Goal: Task Accomplishment & Management: Use online tool/utility

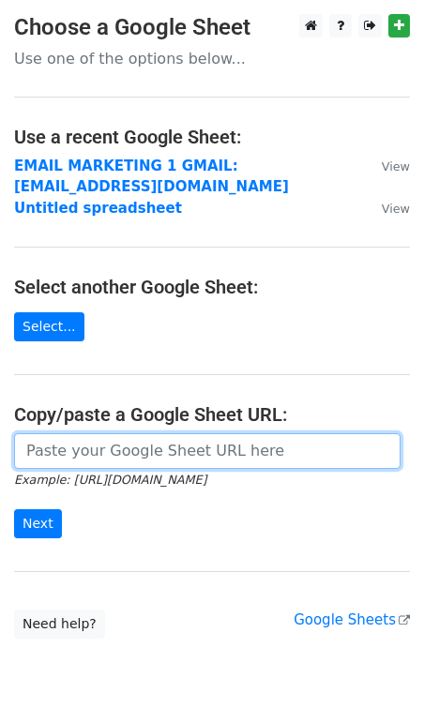
click at [59, 444] on input "url" at bounding box center [207, 451] width 386 height 36
paste input "[URL][DOMAIN_NAME]"
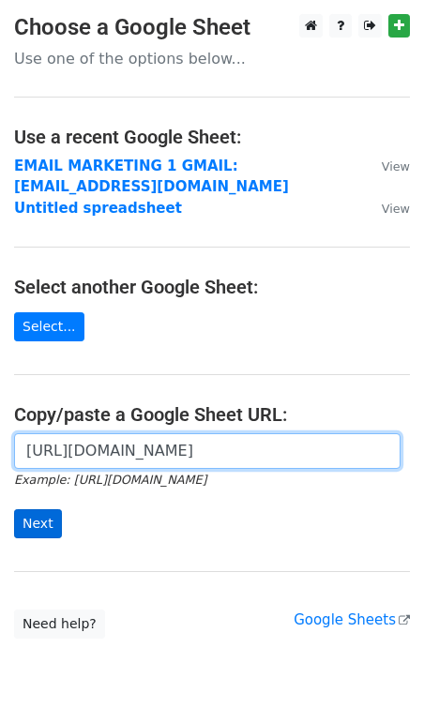
type input "[URL][DOMAIN_NAME]"
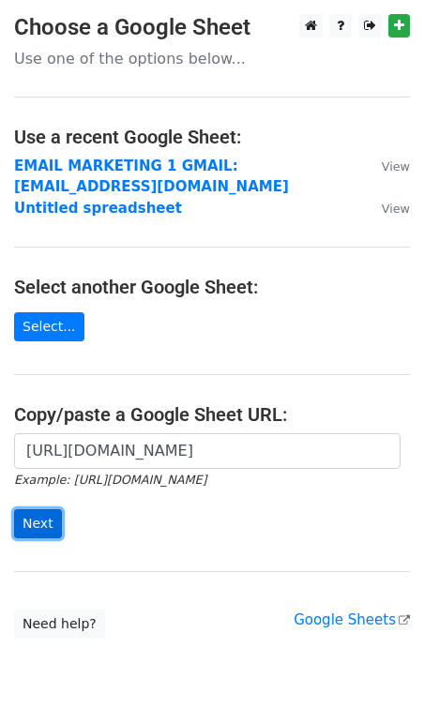
click at [43, 527] on input "Next" at bounding box center [38, 523] width 48 height 29
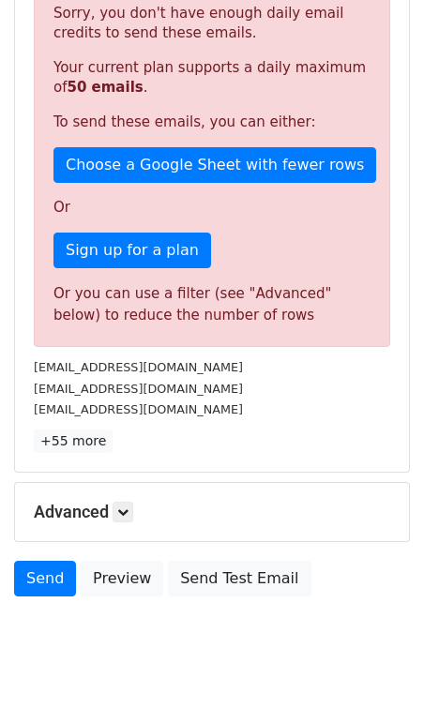
scroll to position [439, 0]
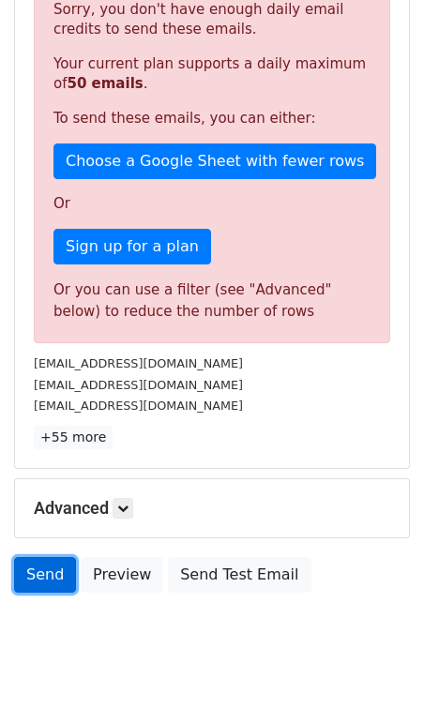
click at [52, 560] on link "Send" at bounding box center [45, 575] width 62 height 36
click at [53, 557] on link "Send" at bounding box center [45, 575] width 62 height 36
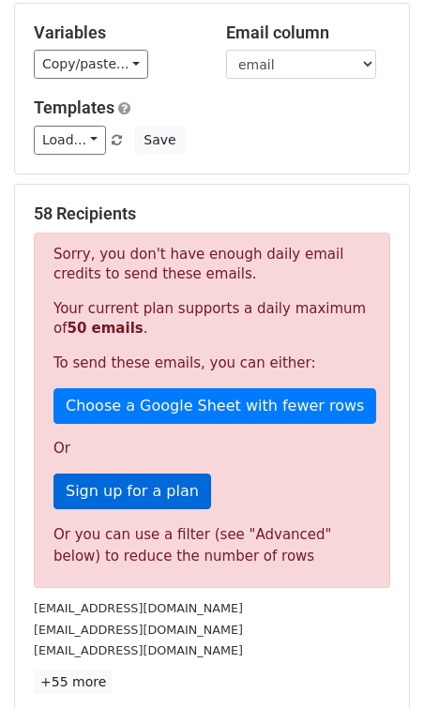
scroll to position [0, 0]
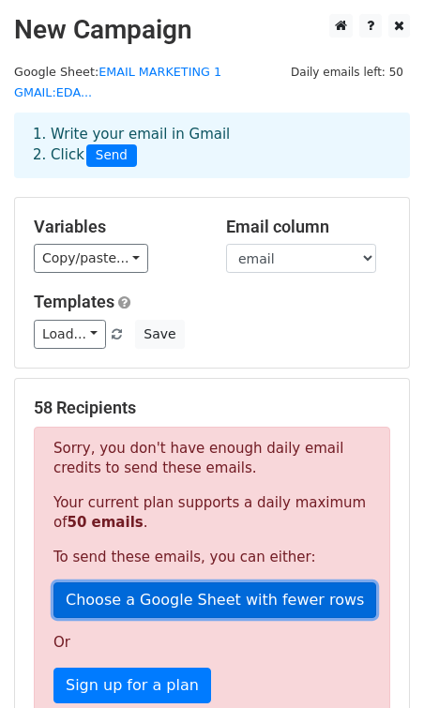
click at [141, 582] on link "Choose a Google Sheet with fewer rows" at bounding box center [214, 600] width 322 height 36
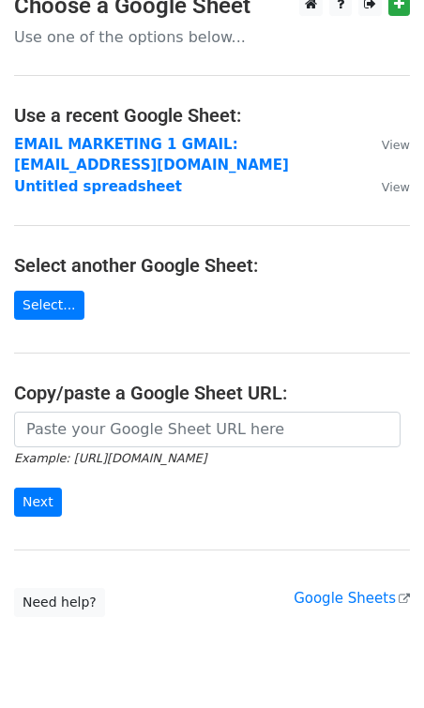
scroll to position [24, 0]
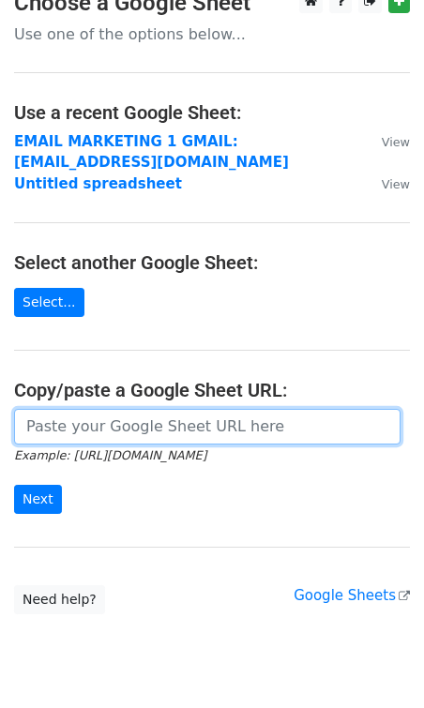
click at [111, 414] on input "url" at bounding box center [207, 427] width 386 height 36
paste input "[URL][DOMAIN_NAME]"
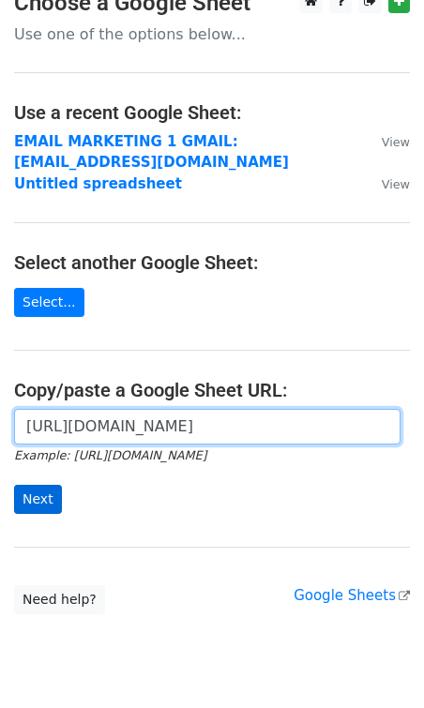
type input "https://docs.google.com/spreadsheets/d/1Sq57ms4l6IQ49DOYifgiGZvHQQtFB2LRuw-Imej…"
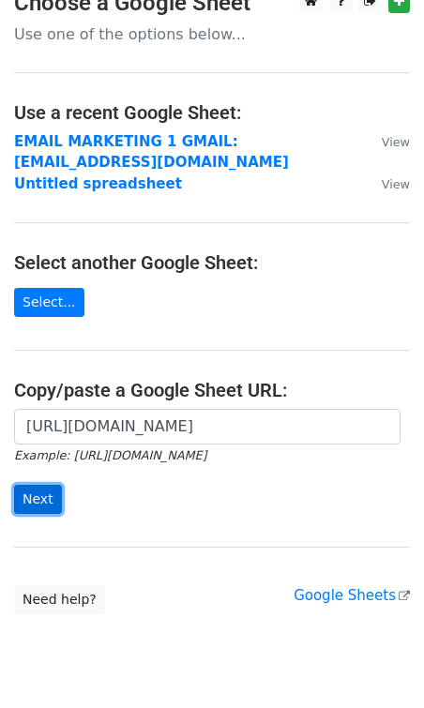
click at [49, 499] on input "Next" at bounding box center [38, 499] width 48 height 29
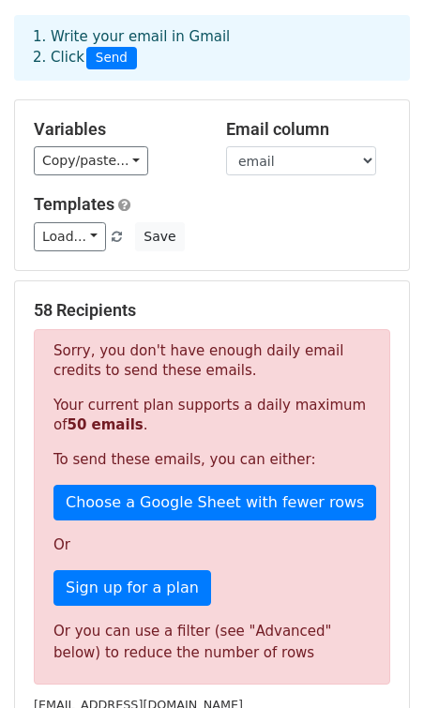
scroll to position [94, 0]
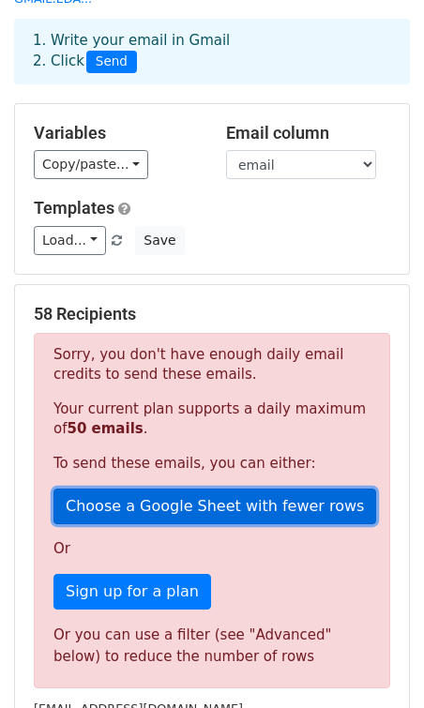
click at [161, 488] on link "Choose a Google Sheet with fewer rows" at bounding box center [214, 506] width 322 height 36
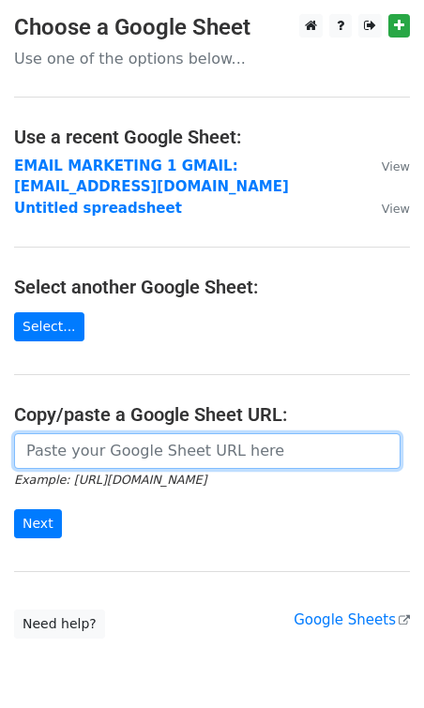
click at [111, 443] on input "url" at bounding box center [207, 451] width 386 height 36
paste input "[URL][DOMAIN_NAME]"
type input "[URL][DOMAIN_NAME]"
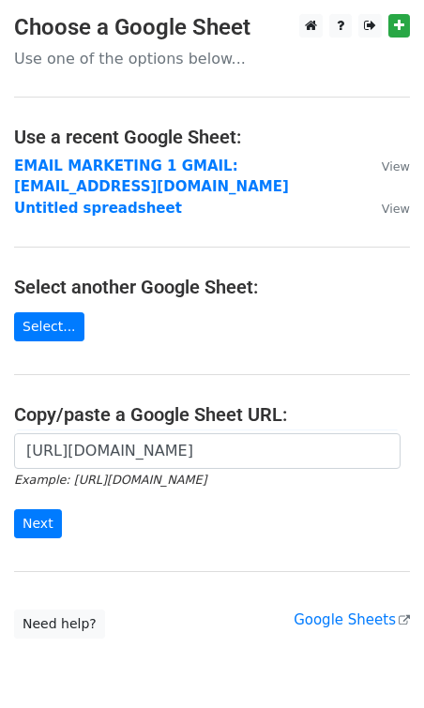
scroll to position [0, 0]
click at [40, 506] on form "[URL][DOMAIN_NAME] Example: [URL][DOMAIN_NAME] Next" at bounding box center [211, 485] width 395 height 105
click at [31, 526] on input "Next" at bounding box center [38, 523] width 48 height 29
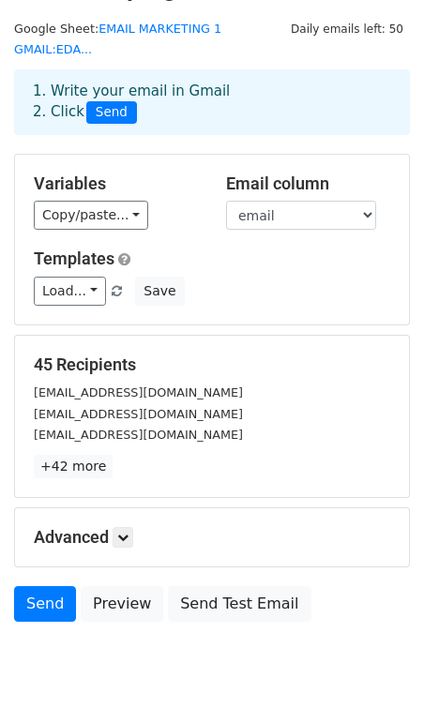
scroll to position [45, 0]
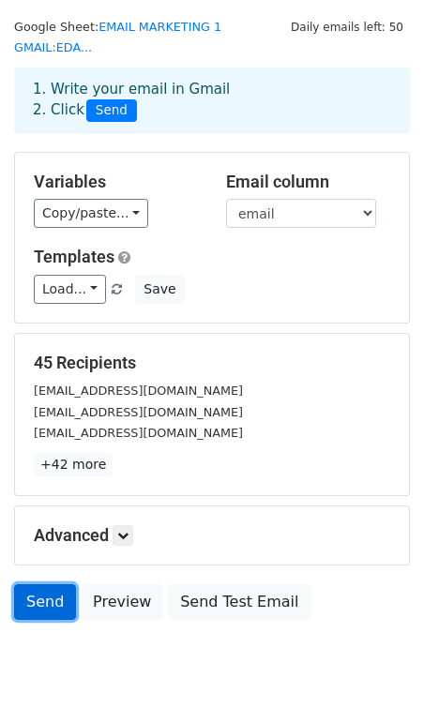
click at [50, 587] on link "Send" at bounding box center [45, 602] width 62 height 36
